Goal: Information Seeking & Learning: Learn about a topic

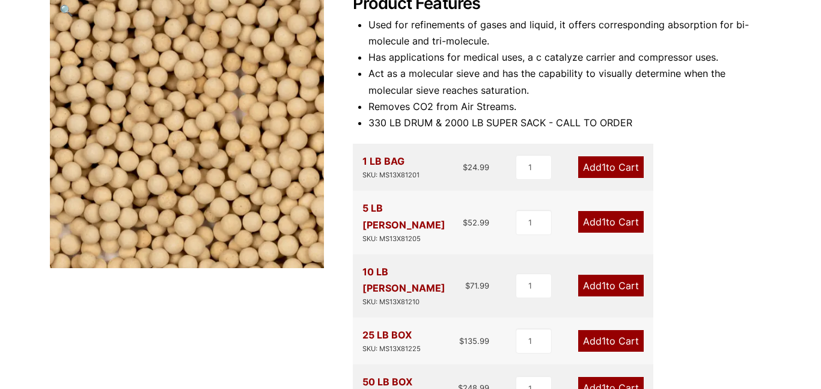
scroll to position [182, 0]
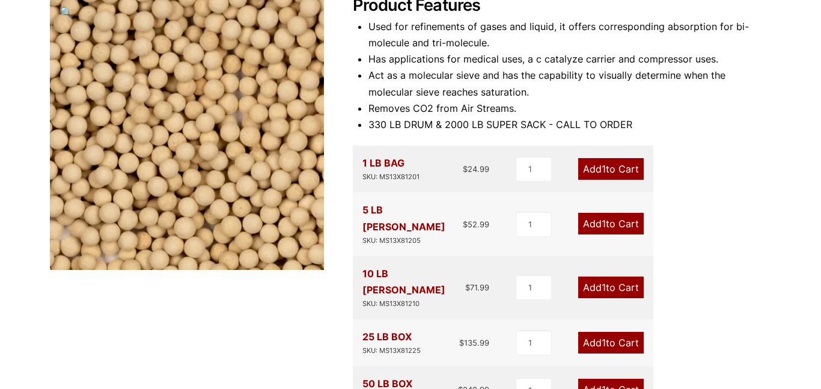
click at [682, 22] on li "Used for refinements of gases and liquid, it offers corresponding absorption fo…" at bounding box center [570, 35] width 403 height 32
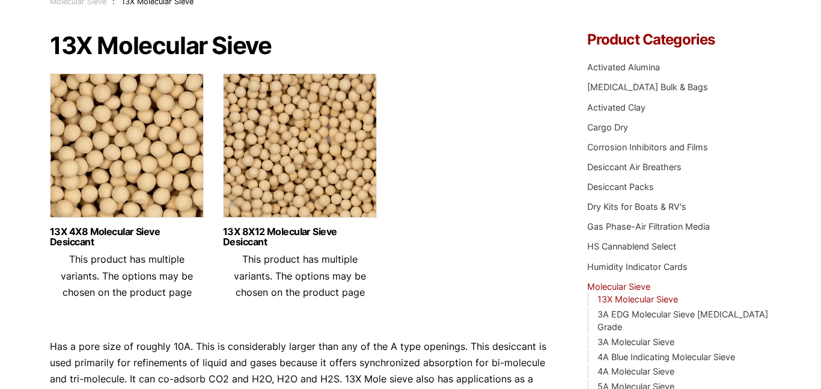
scroll to position [94, 0]
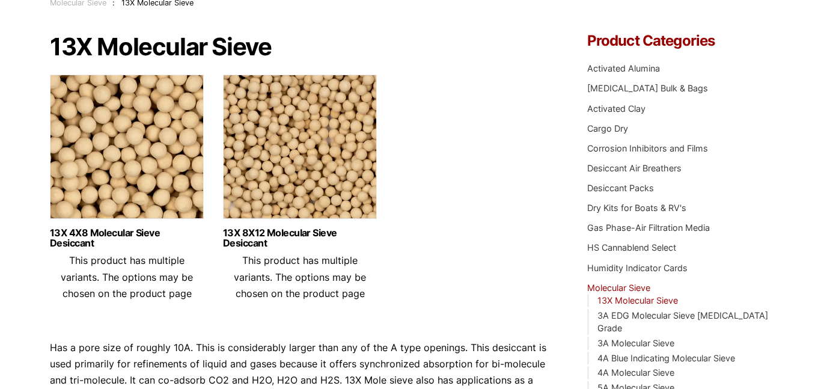
click at [330, 150] on img at bounding box center [300, 150] width 154 height 150
